Goal: Navigation & Orientation: Find specific page/section

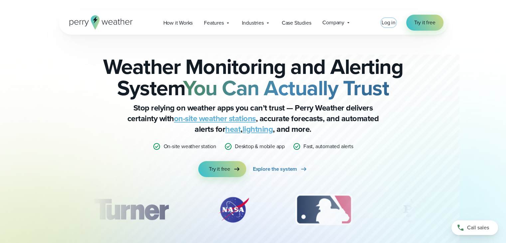
click at [386, 22] on span "Log in" at bounding box center [389, 23] width 14 height 8
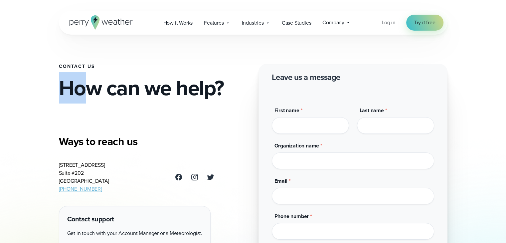
drag, startPoint x: 0, startPoint y: 0, endPoint x: 229, endPoint y: 78, distance: 241.7
click at [229, 78] on h2 "How can we help?" at bounding box center [153, 87] width 189 height 21
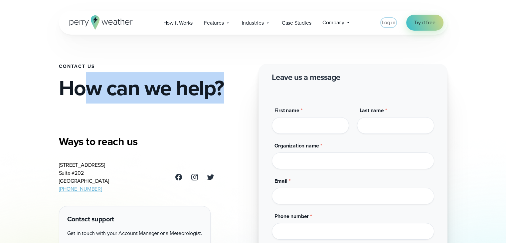
click at [387, 26] on link "Log in" at bounding box center [389, 23] width 14 height 8
